Goal: Navigation & Orientation: Find specific page/section

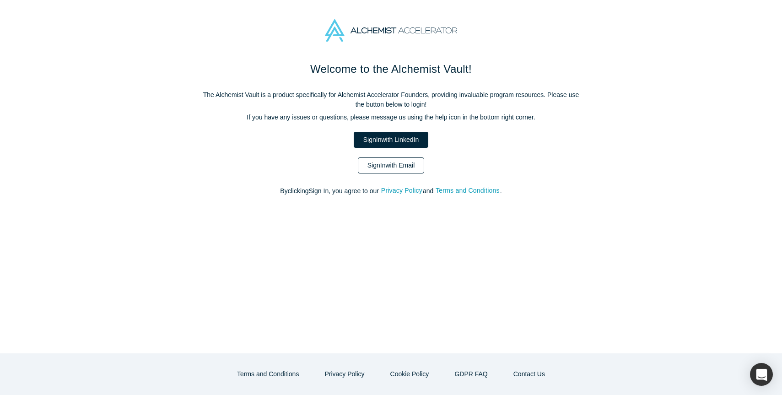
click at [399, 164] on link "Sign In with Email" at bounding box center [391, 165] width 67 height 16
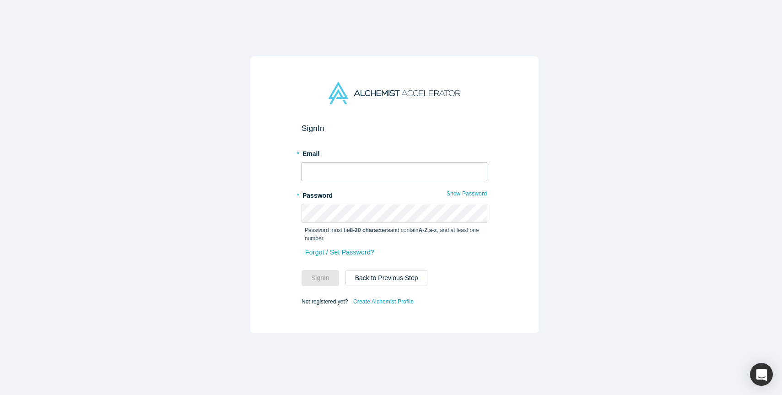
click at [392, 173] on input "text" at bounding box center [395, 171] width 186 height 19
type input "[PERSON_NAME][EMAIL_ADDRESS][DOMAIN_NAME]"
drag, startPoint x: 323, startPoint y: 276, endPoint x: 326, endPoint y: 271, distance: 5.3
click at [324, 276] on button "Sign In" at bounding box center [321, 278] width 38 height 16
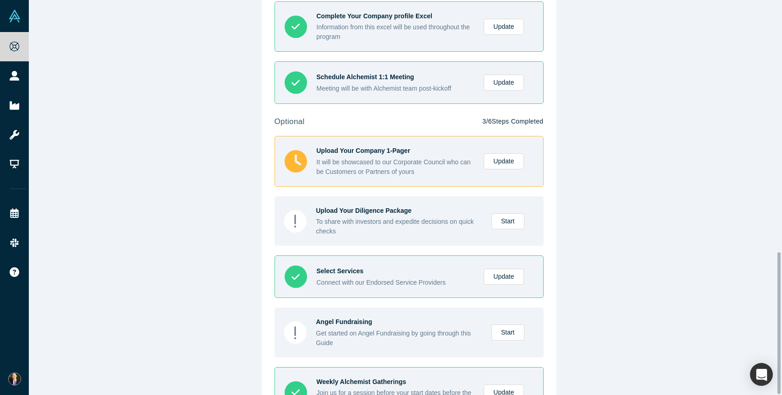
scroll to position [700, 0]
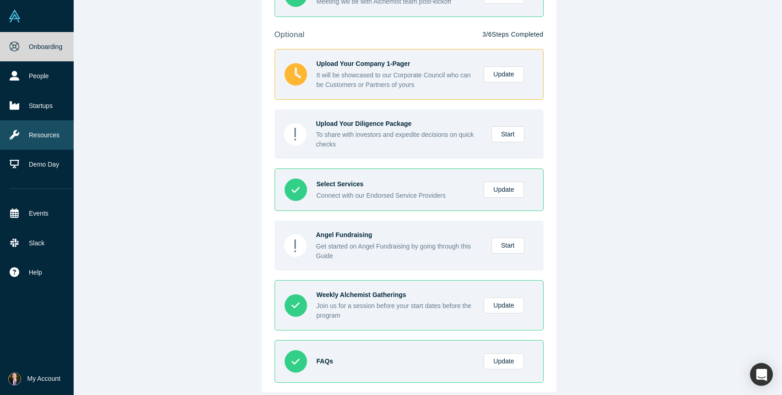
click at [35, 134] on link "Resources" at bounding box center [40, 134] width 81 height 29
